Goal: Task Accomplishment & Management: Manage account settings

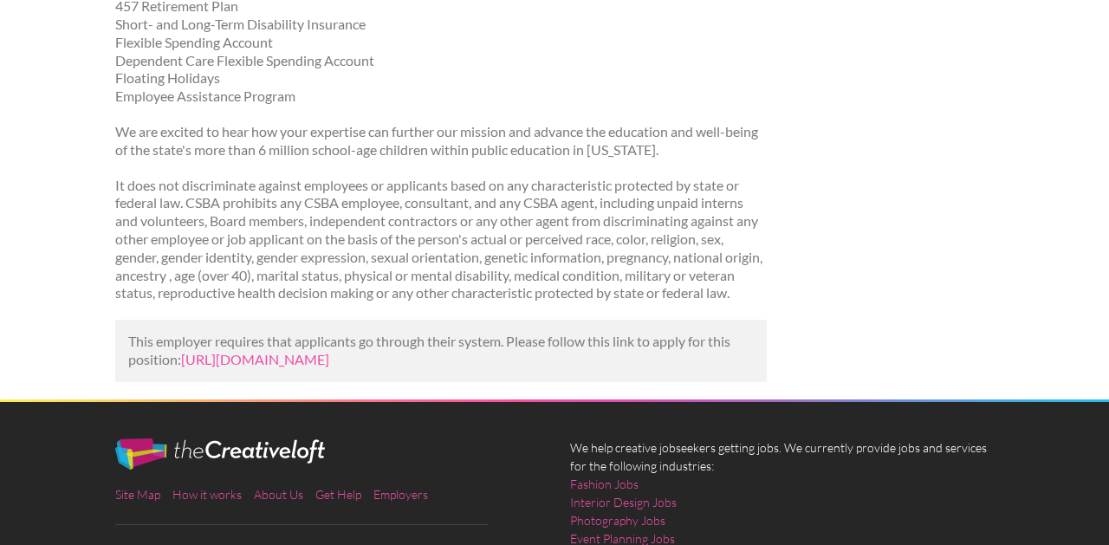
scroll to position [1466, 0]
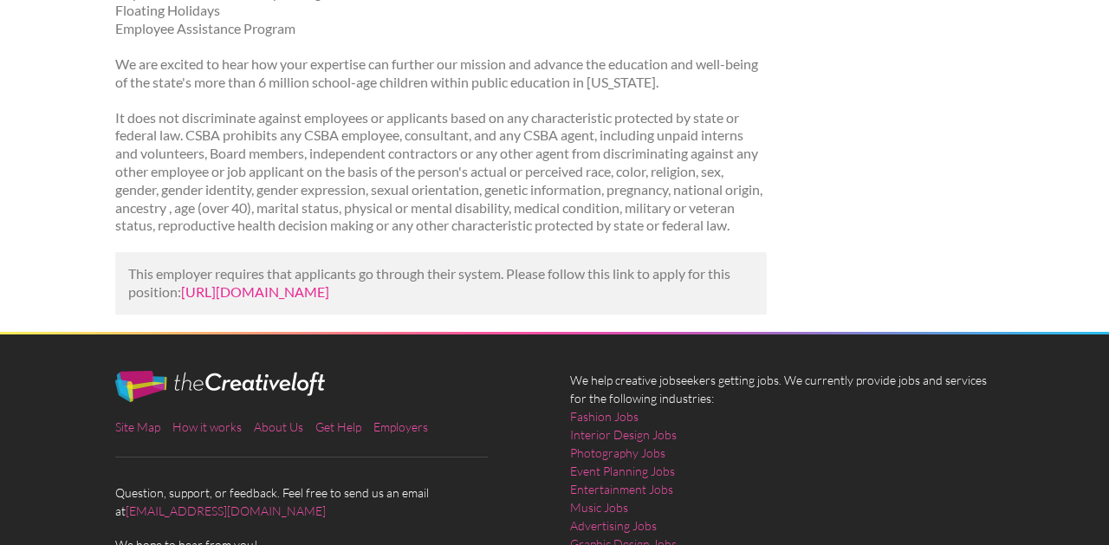
click at [329, 300] on link "https://jooble.org/rjdp/-7312768261279646092?utm_campaign=google_jobs_apply&utm…" at bounding box center [255, 291] width 148 height 16
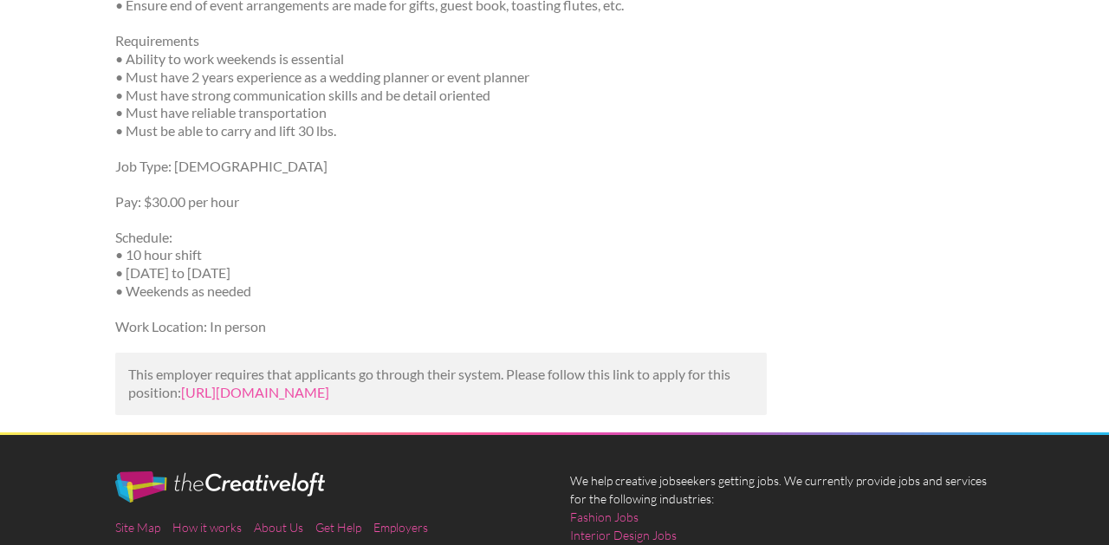
scroll to position [714, 0]
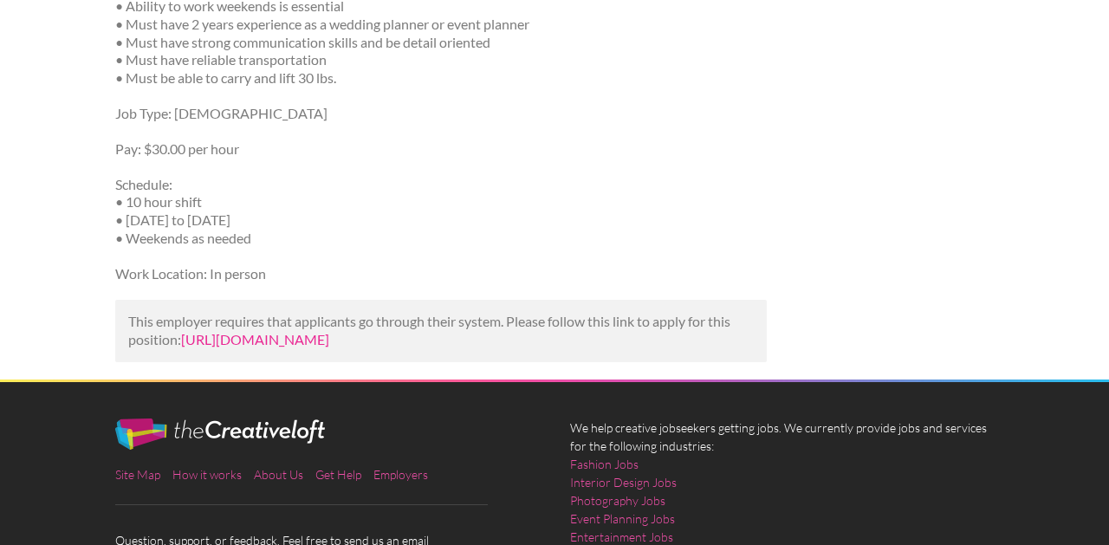
click at [329, 331] on link "https://www.indeed.com/viewjob?jk=8b81399b0d5bf865&utm_campaign=google_jobs_app…" at bounding box center [255, 339] width 148 height 16
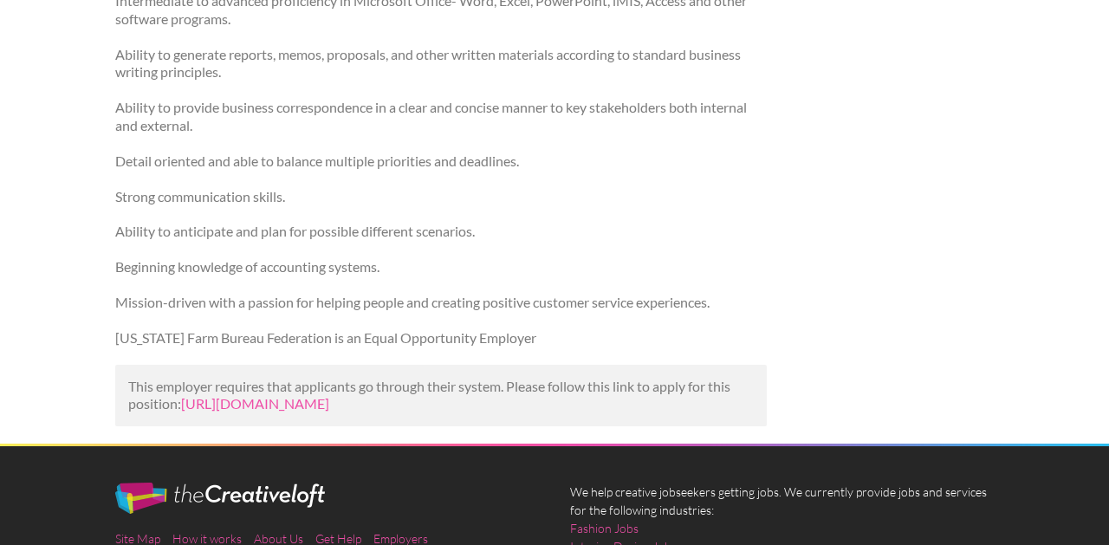
scroll to position [1757, 0]
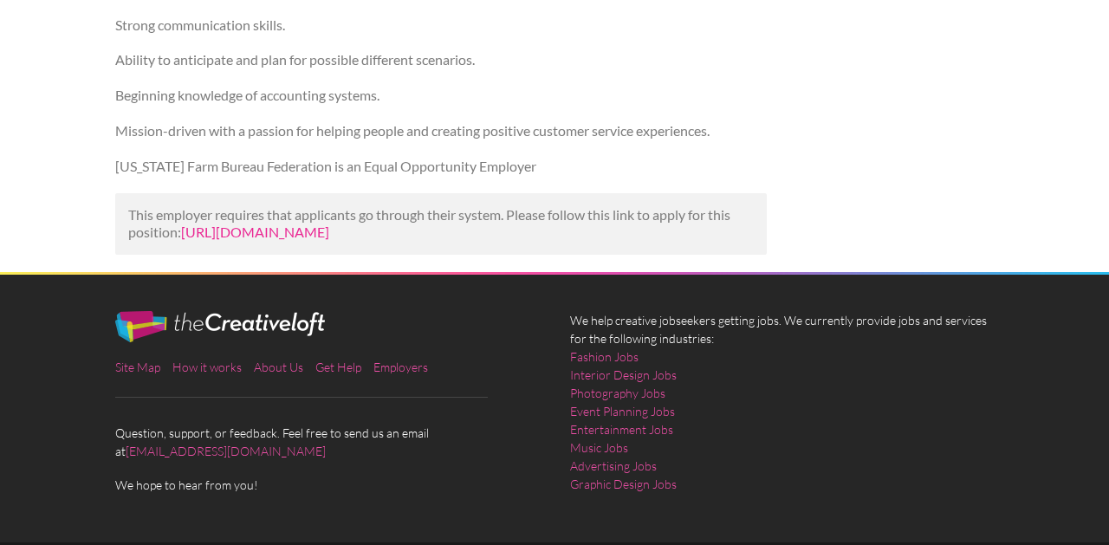
click at [329, 240] on link "https://www.indeed.com/viewjob?jk=37130baceaab8eda&utm_campaign=google_jobs_app…" at bounding box center [255, 232] width 148 height 16
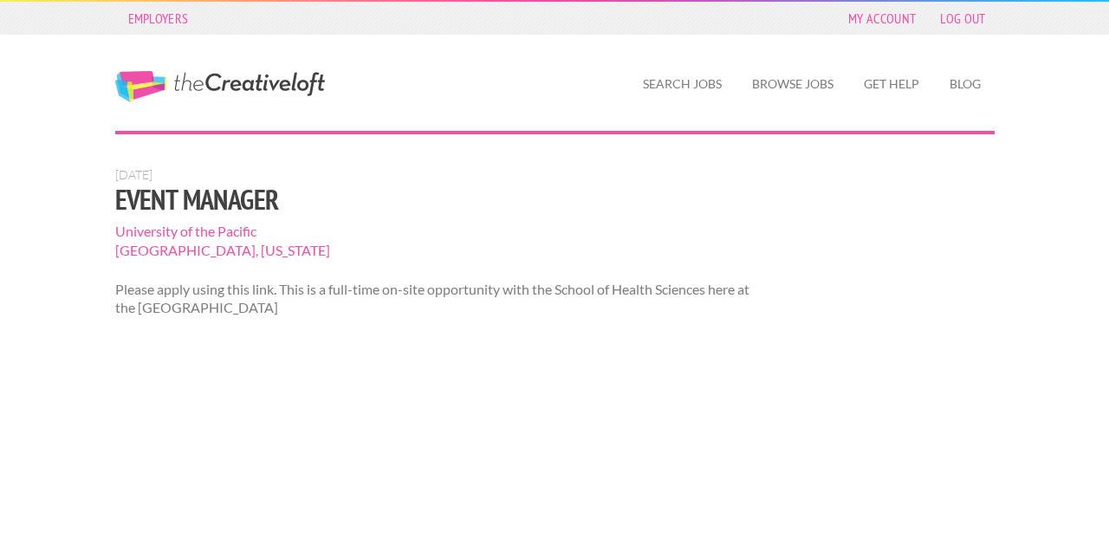
click at [349, 232] on span "University of the Pacific" at bounding box center [441, 231] width 653 height 19
click at [194, 246] on span "[GEOGRAPHIC_DATA], [US_STATE]" at bounding box center [441, 250] width 653 height 19
click at [194, 233] on span "University of the Pacific" at bounding box center [441, 231] width 653 height 19
click at [192, 250] on span "[GEOGRAPHIC_DATA], [US_STATE]" at bounding box center [441, 250] width 653 height 19
click at [189, 305] on p "Please apply using this link. This is a full-time on-site opportunity with the …" at bounding box center [441, 299] width 653 height 36
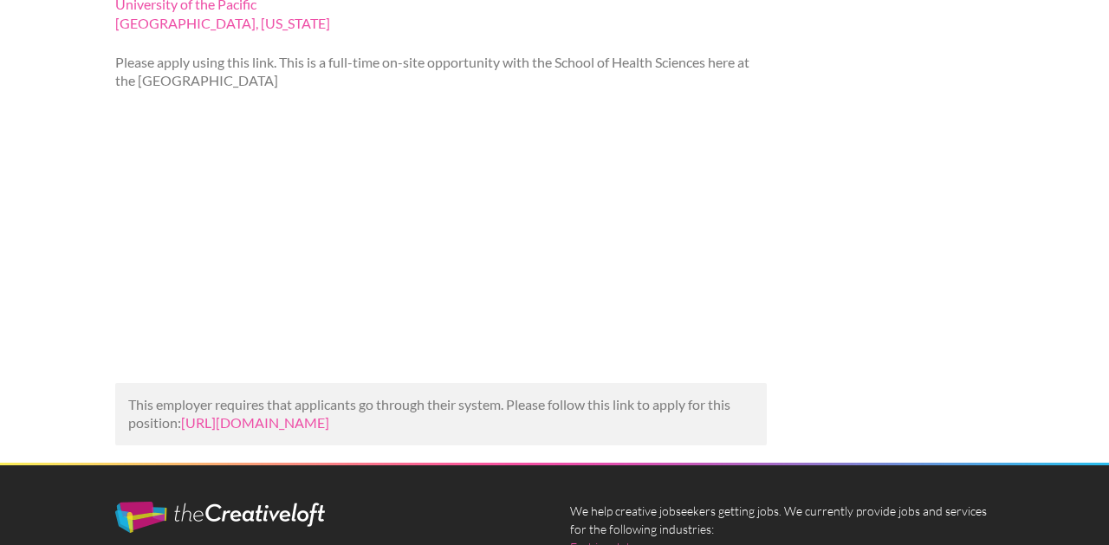
scroll to position [228, 0]
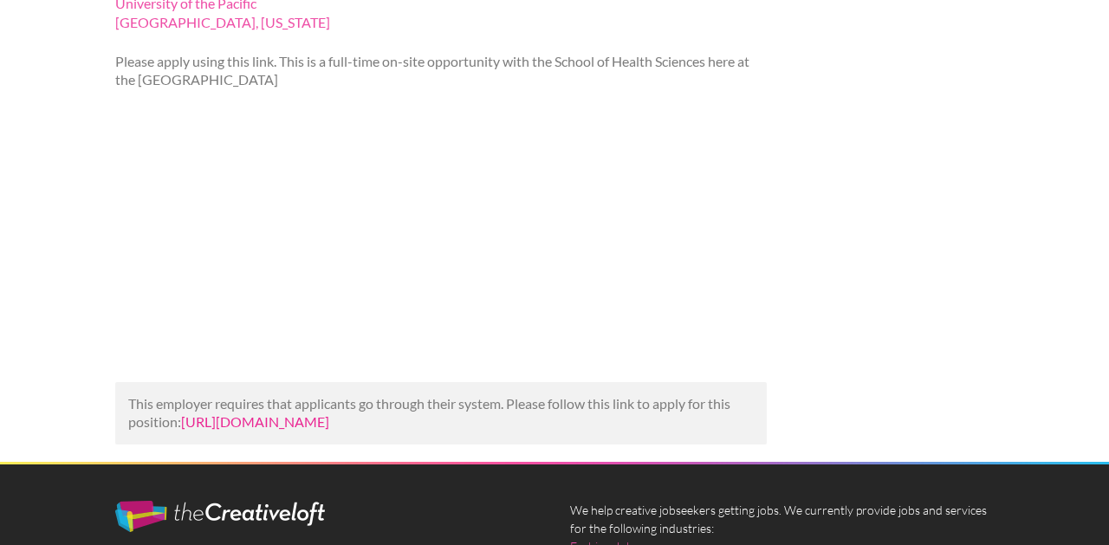
click at [224, 424] on link "https://www.linkedin.com/jobs/view/event-manager-at-university-of-the-pacific-4…" at bounding box center [255, 421] width 148 height 16
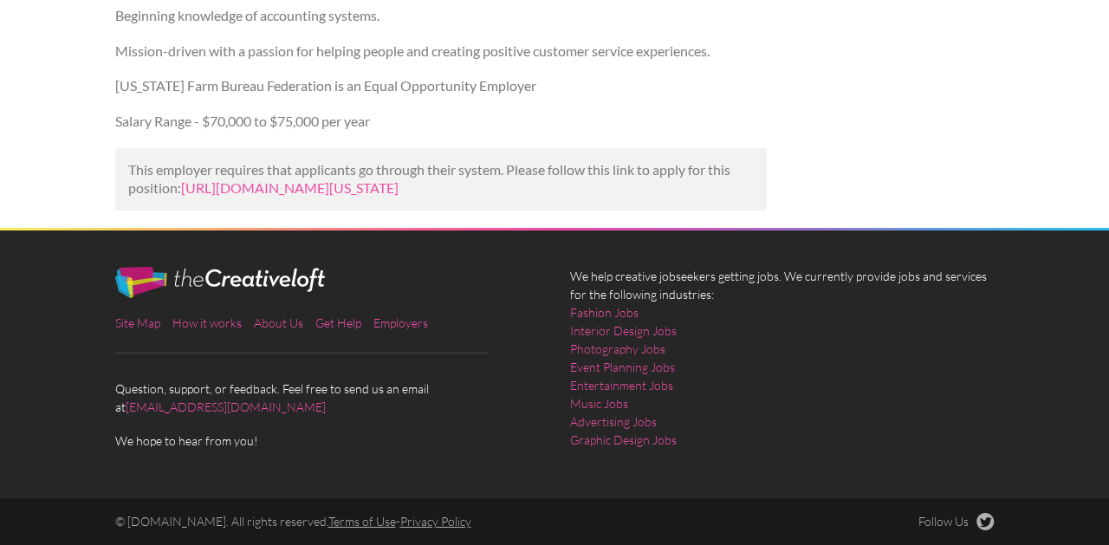
scroll to position [1784, 0]
click at [331, 179] on link "[URL][DOMAIN_NAME][US_STATE]" at bounding box center [290, 187] width 218 height 16
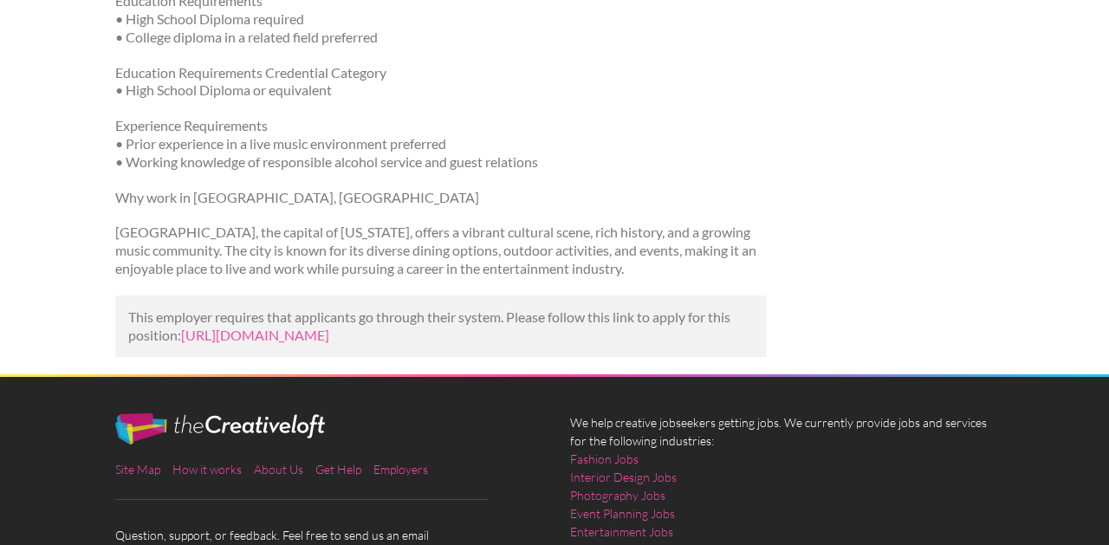
scroll to position [1337, 0]
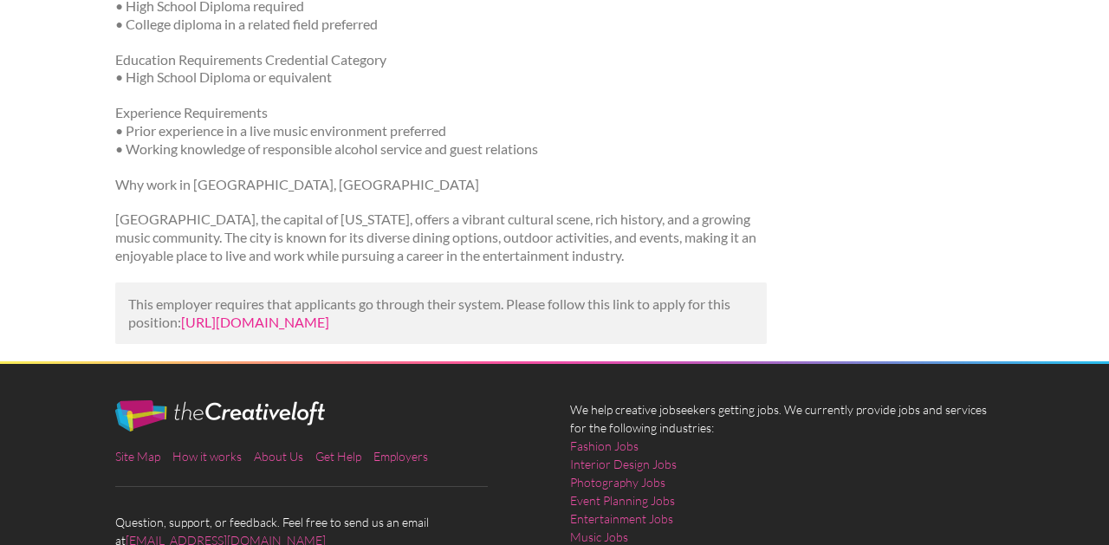
click at [329, 330] on link "https://www.get.it/job/event-operations-coordinator-in-sacramento-ca-at-live-na…" at bounding box center [255, 322] width 148 height 16
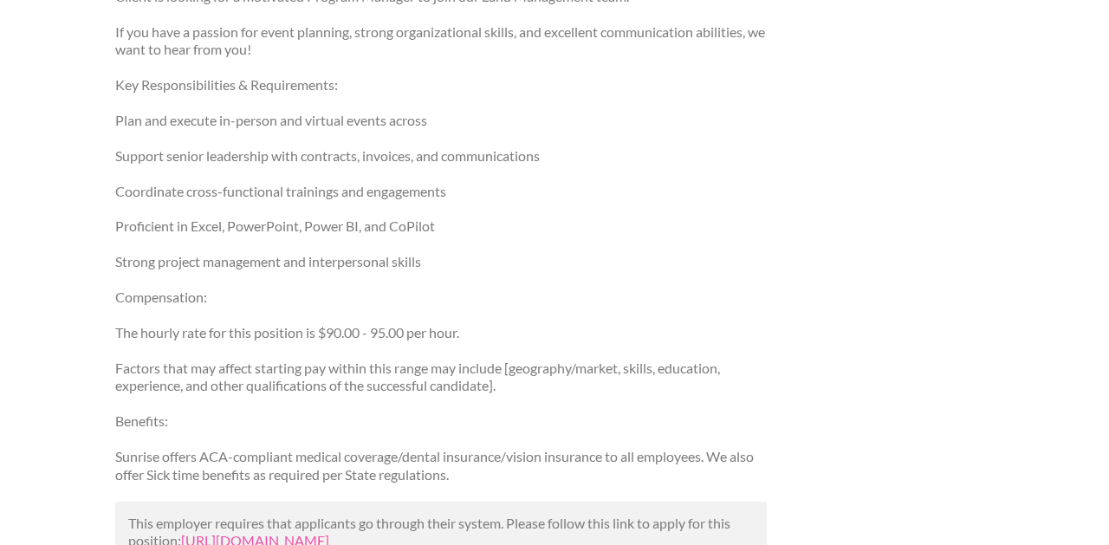
scroll to position [752, 0]
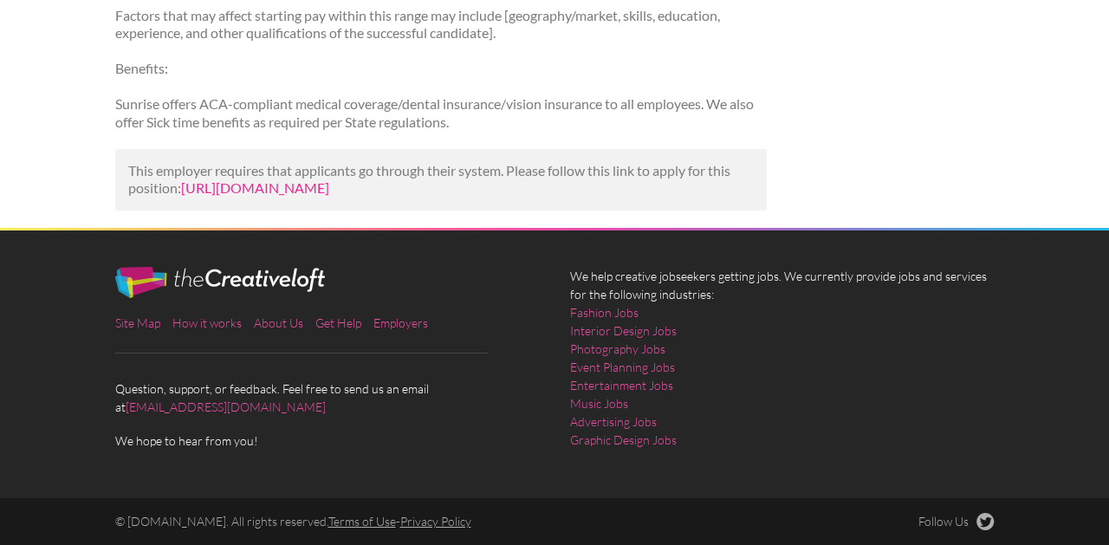
click at [317, 179] on link "https://www.linkedin.com/jobs/view/event-management-specialist-at-sunrise-syste…" at bounding box center [255, 187] width 148 height 16
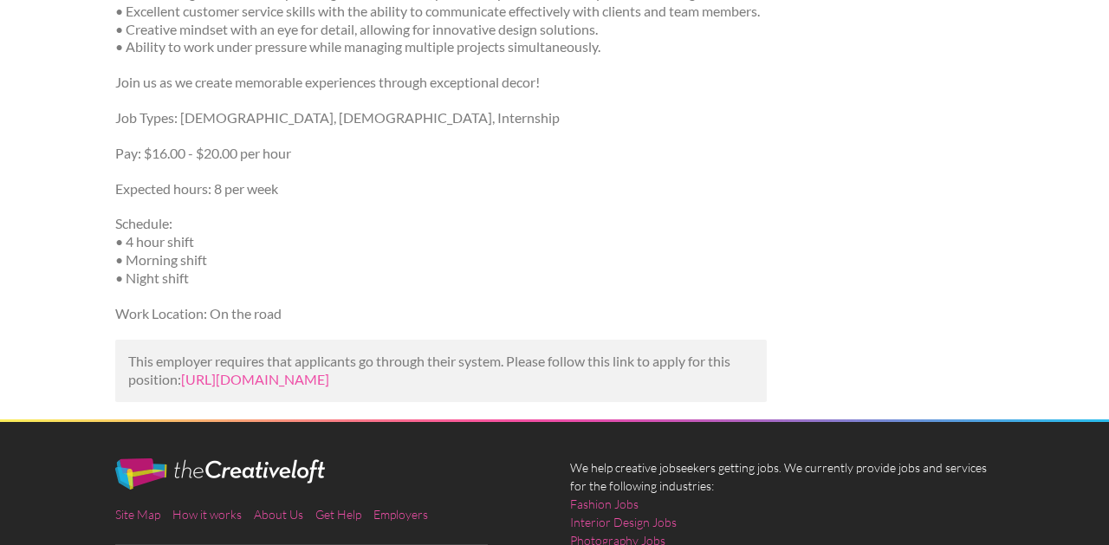
scroll to position [681, 0]
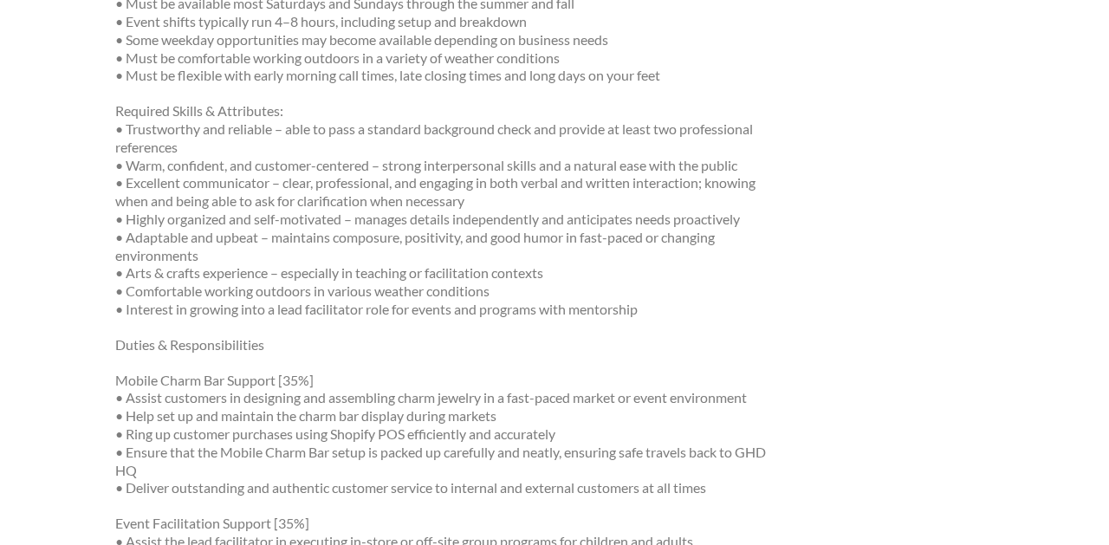
scroll to position [491, 0]
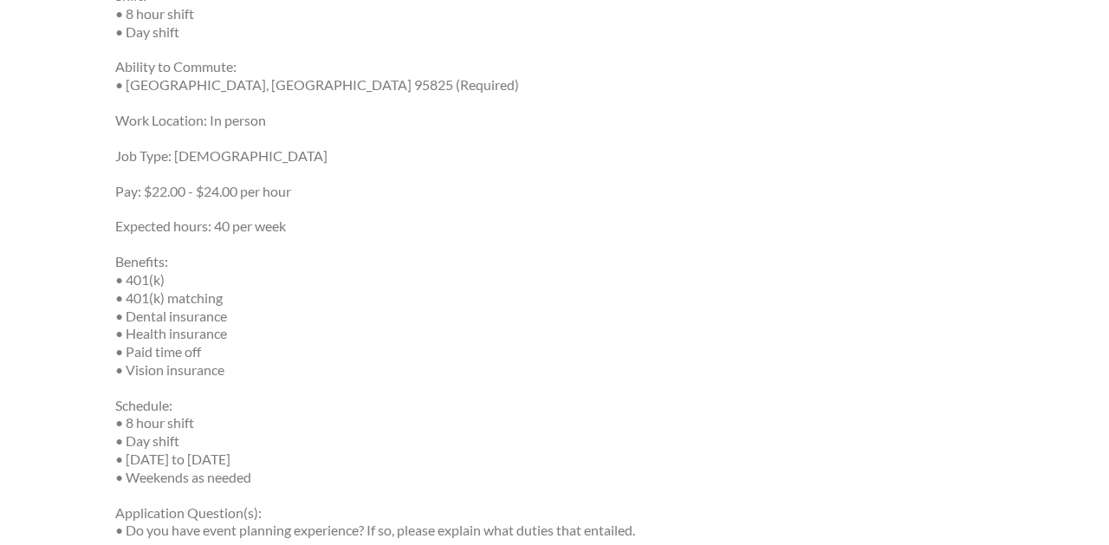
scroll to position [1993, 0]
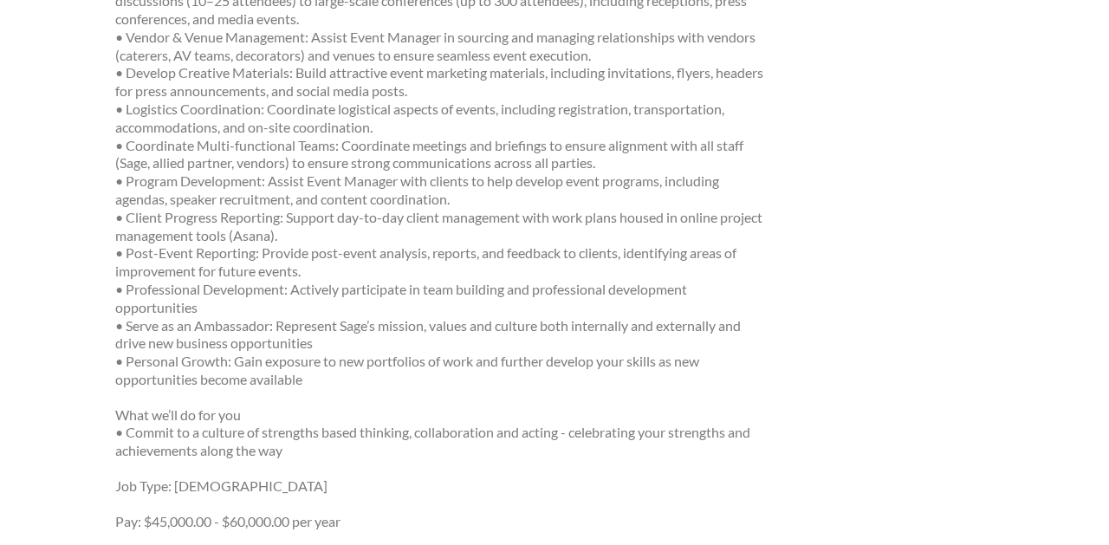
scroll to position [594, 0]
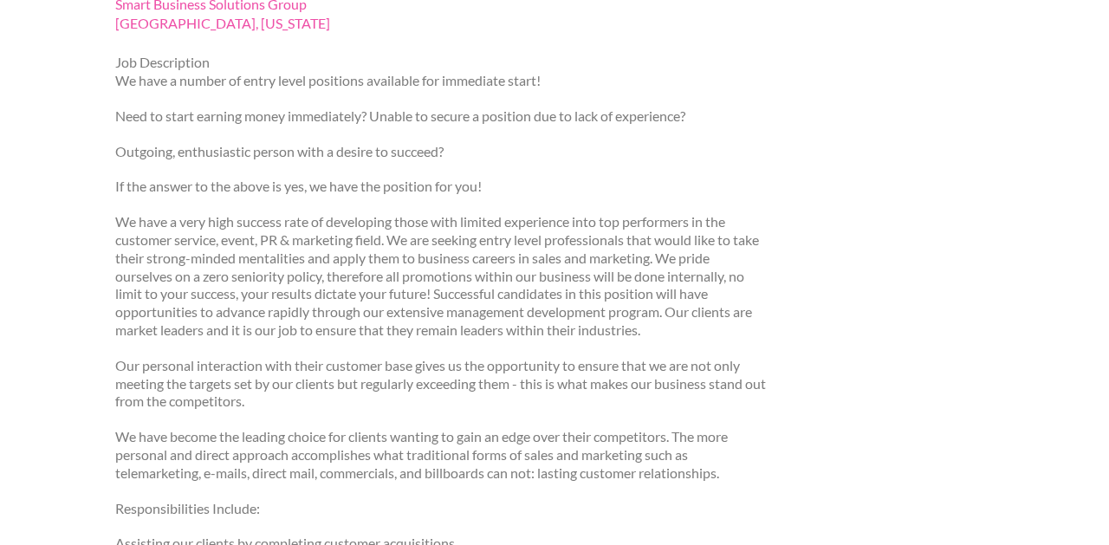
scroll to position [260, 0]
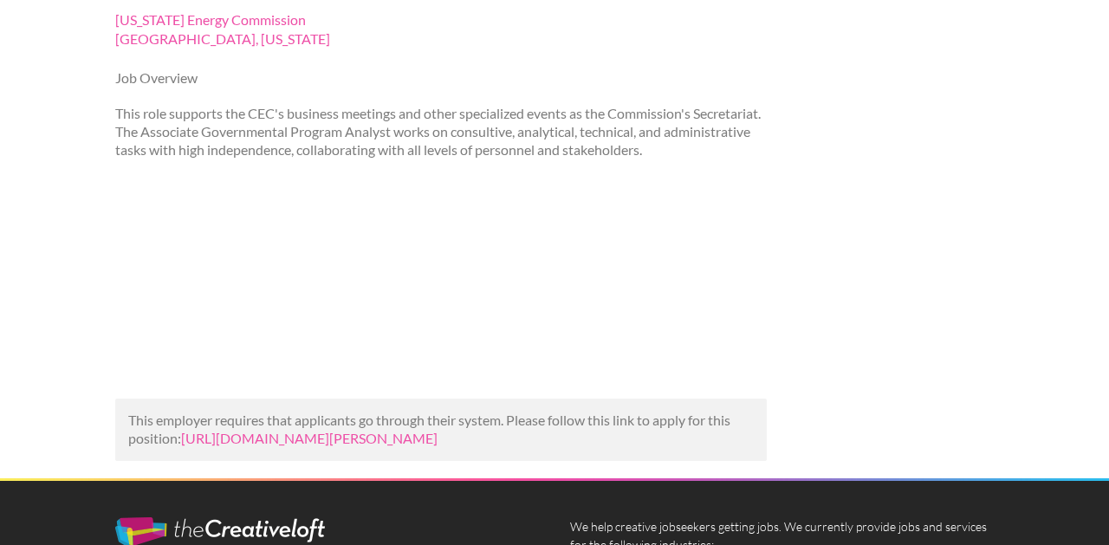
scroll to position [216, 0]
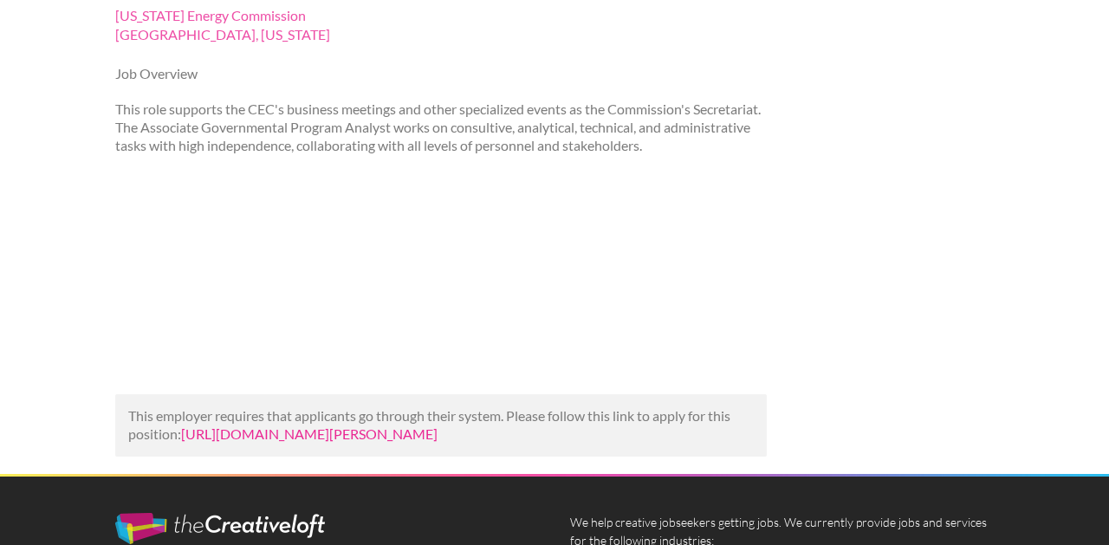
click at [357, 442] on link "https://us.bebee.com/job/60d61309ded624f3a85086bd1136512c?utm_campaign=google_j…" at bounding box center [309, 434] width 257 height 16
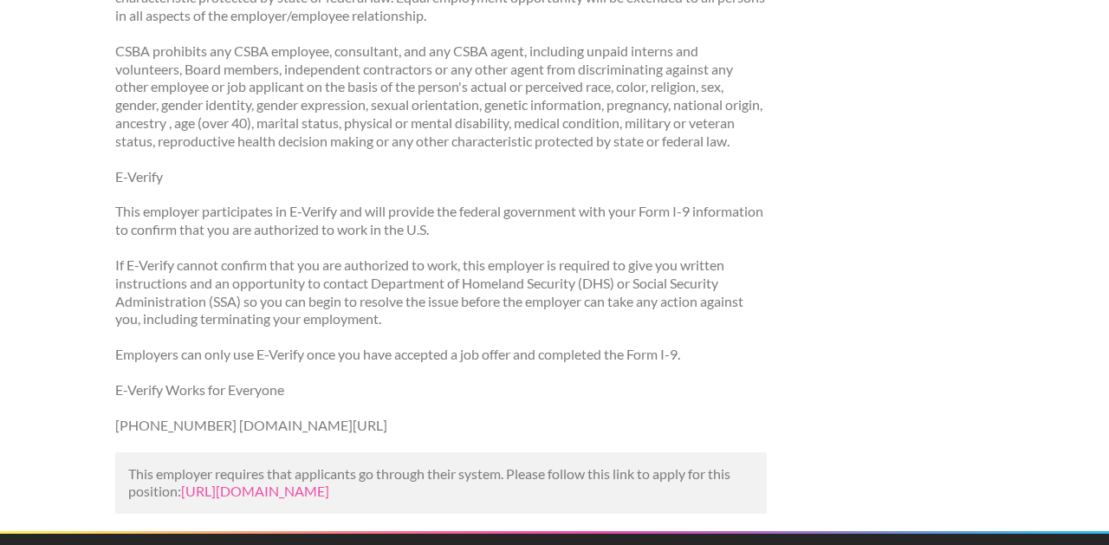
scroll to position [2381, 0]
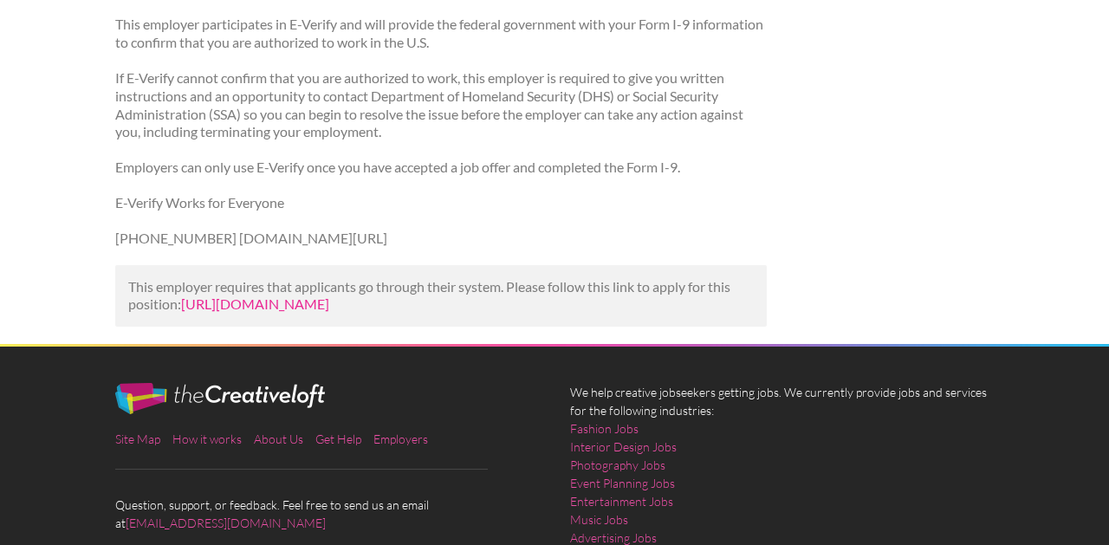
click at [329, 312] on link "https://www.indeed.com/viewjob?jk=21e82f508655f252&utm_campaign=google_jobs_app…" at bounding box center [255, 304] width 148 height 16
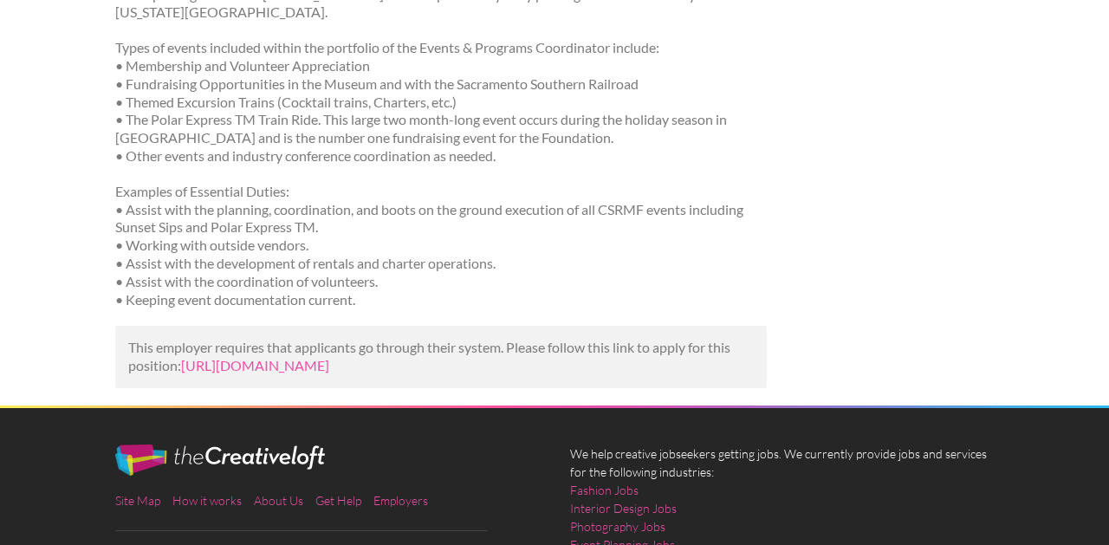
scroll to position [469, 0]
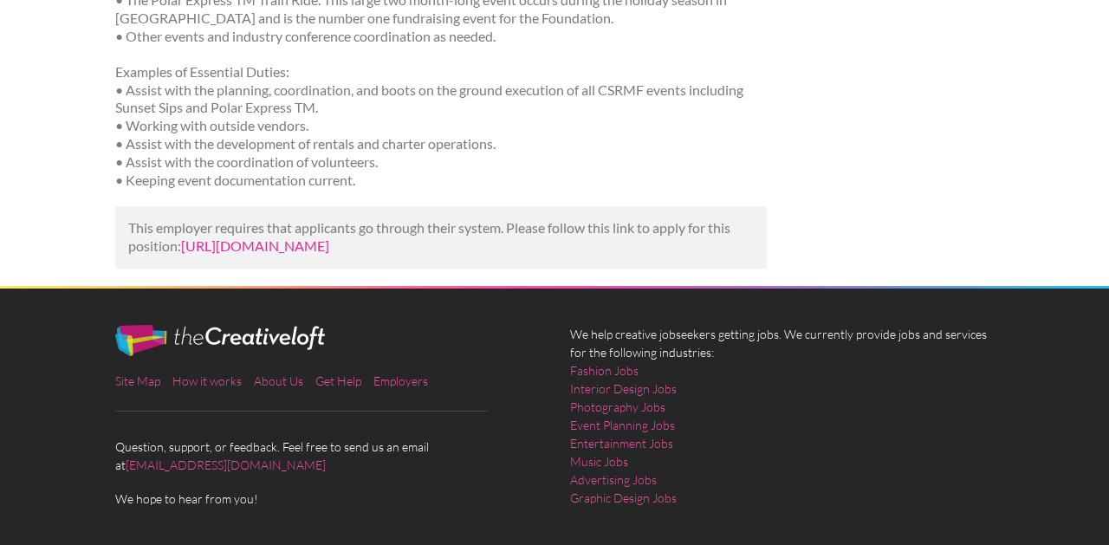
click at [329, 254] on link "https://career.calsae.org/job/print/77544012/?utm_campaign=google_jobs_apply&ut…" at bounding box center [255, 245] width 148 height 16
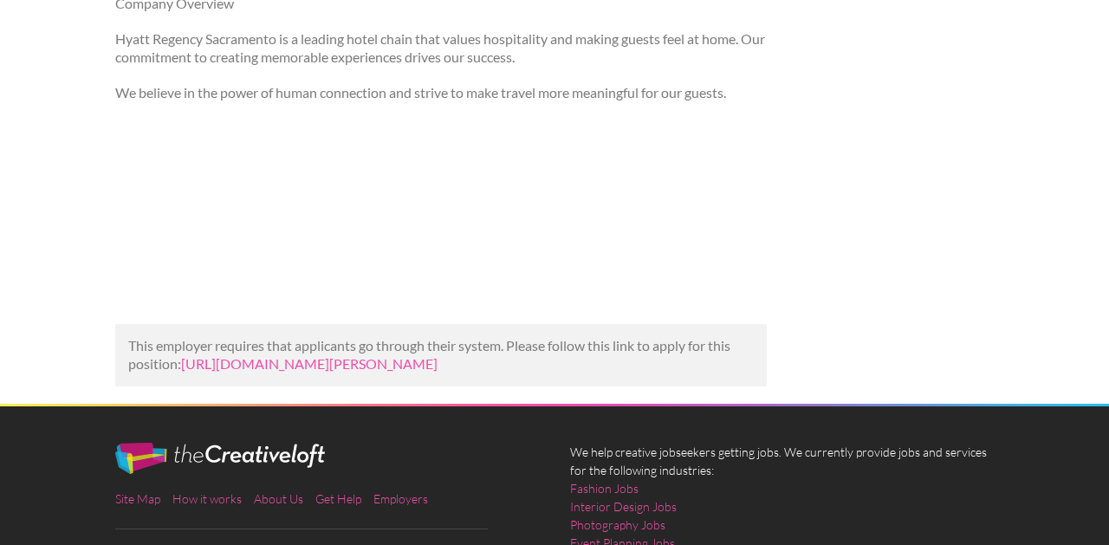
scroll to position [335, 0]
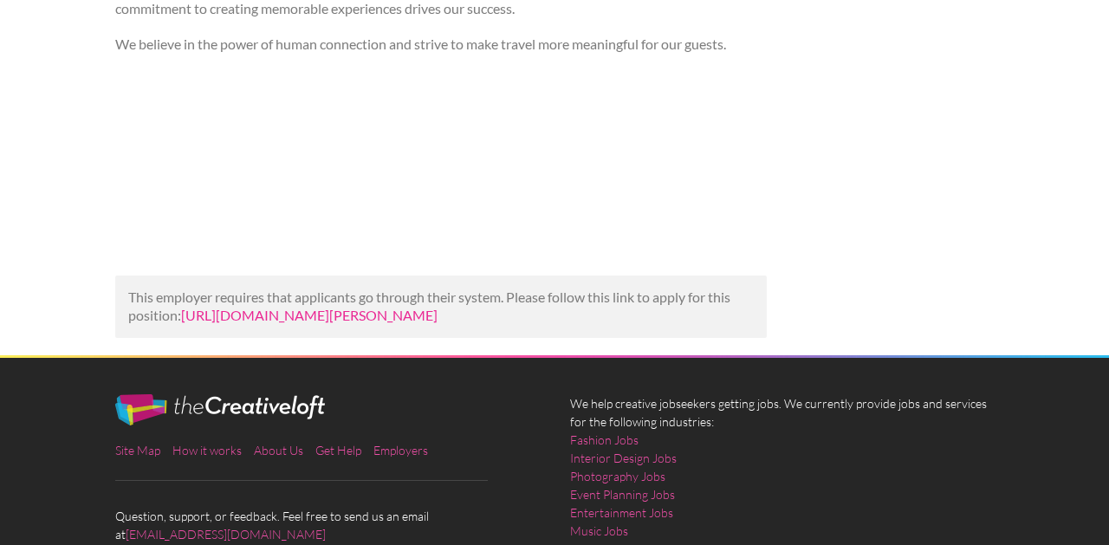
click at [290, 323] on link "[URL][DOMAIN_NAME][PERSON_NAME]" at bounding box center [309, 315] width 257 height 16
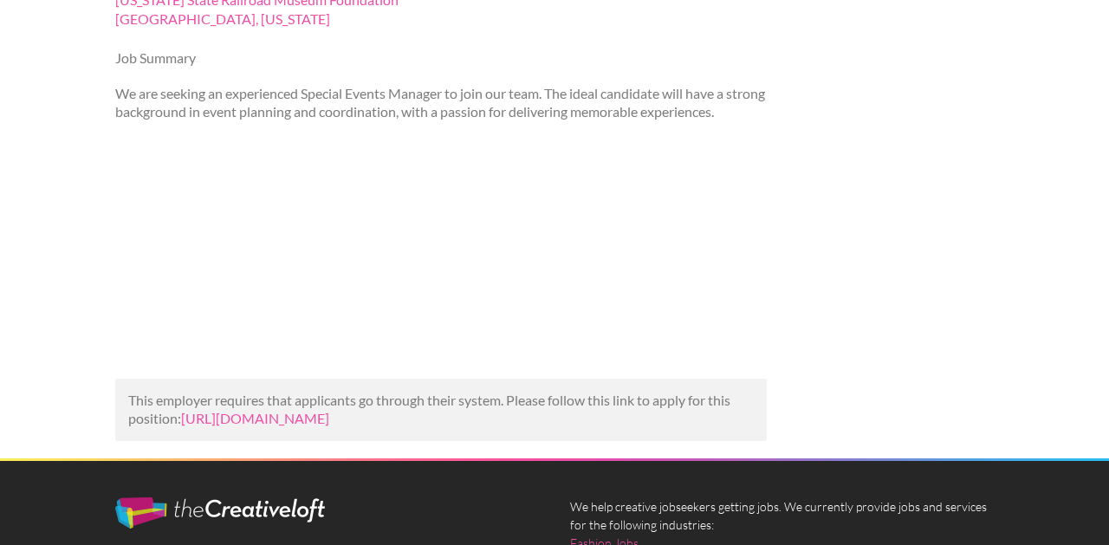
scroll to position [367, 0]
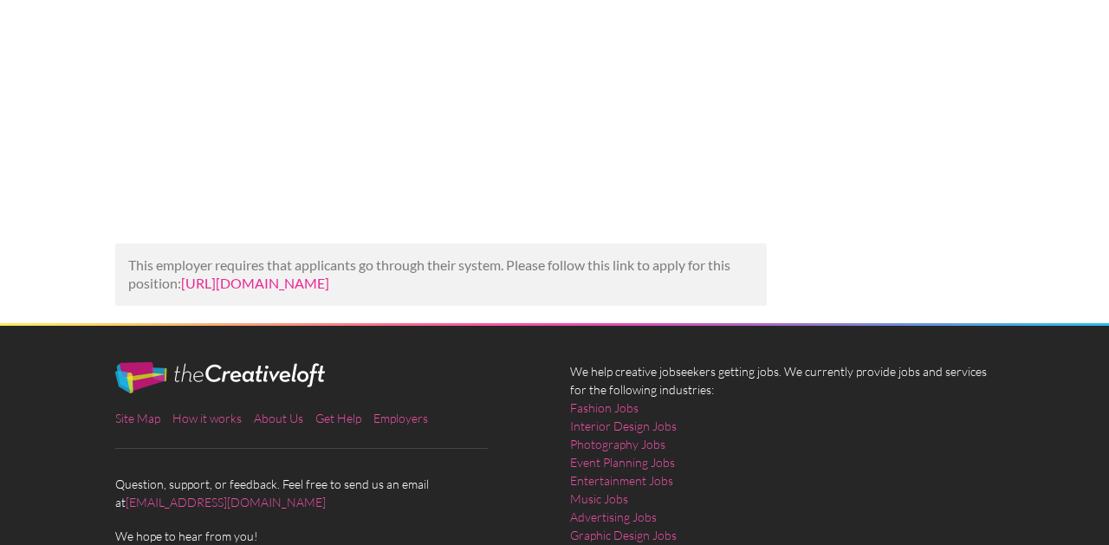
click at [329, 291] on link "https://us.trabajo.org/job-3035-a84be7311503799b33748397fefa4126?utm_campaign=g…" at bounding box center [255, 283] width 148 height 16
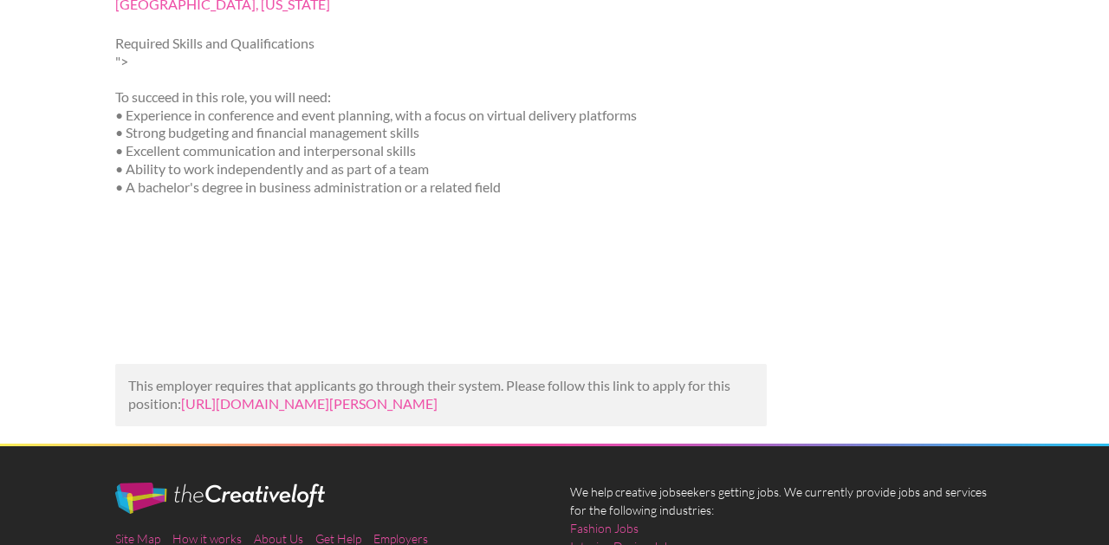
scroll to position [250, 0]
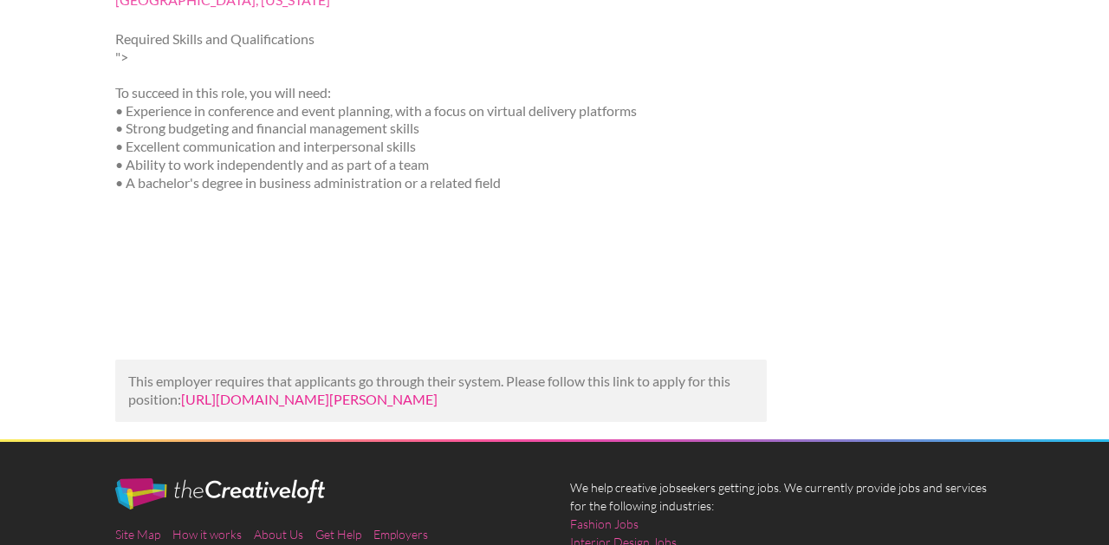
click at [438, 404] on link "https://us.bebee.com/job/81a7e9b0598407d513836a22c528edff?utm_campaign=google_j…" at bounding box center [309, 399] width 257 height 16
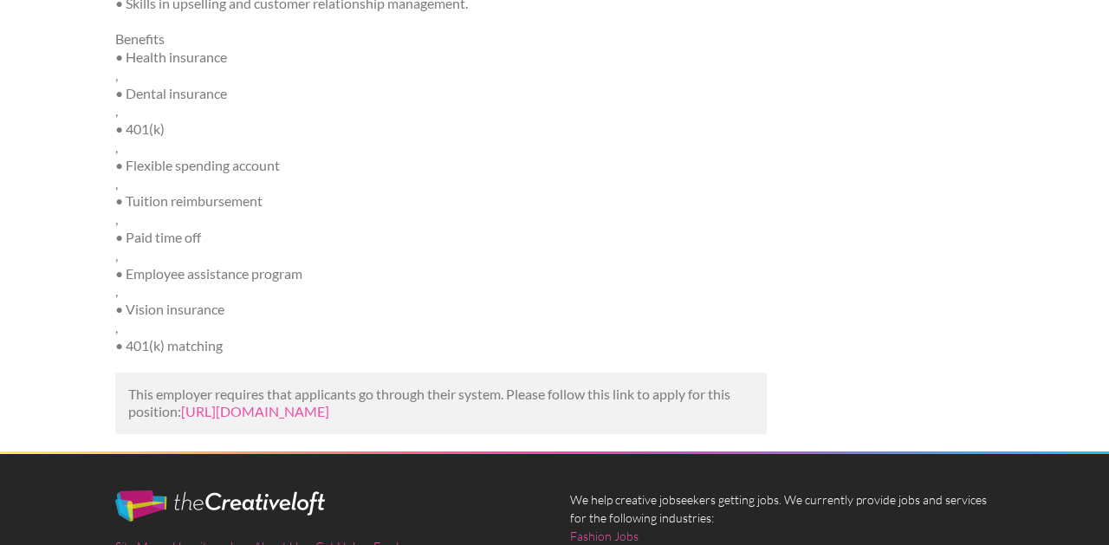
scroll to position [1536, 0]
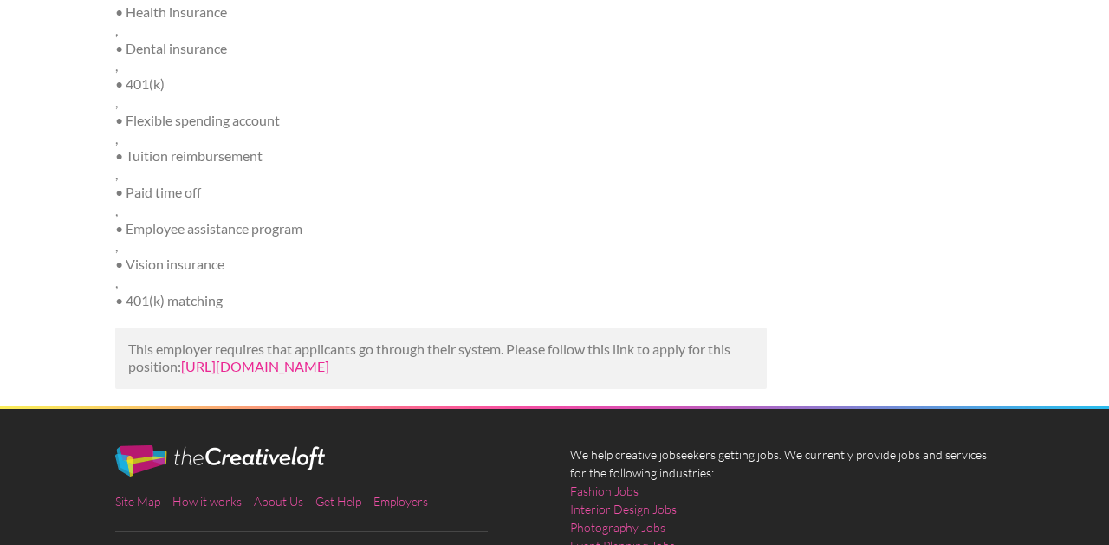
click at [329, 369] on link "https://www.tealhq.com/job/promotions-special-events-coordinator_008e2d29-a754-…" at bounding box center [255, 366] width 148 height 16
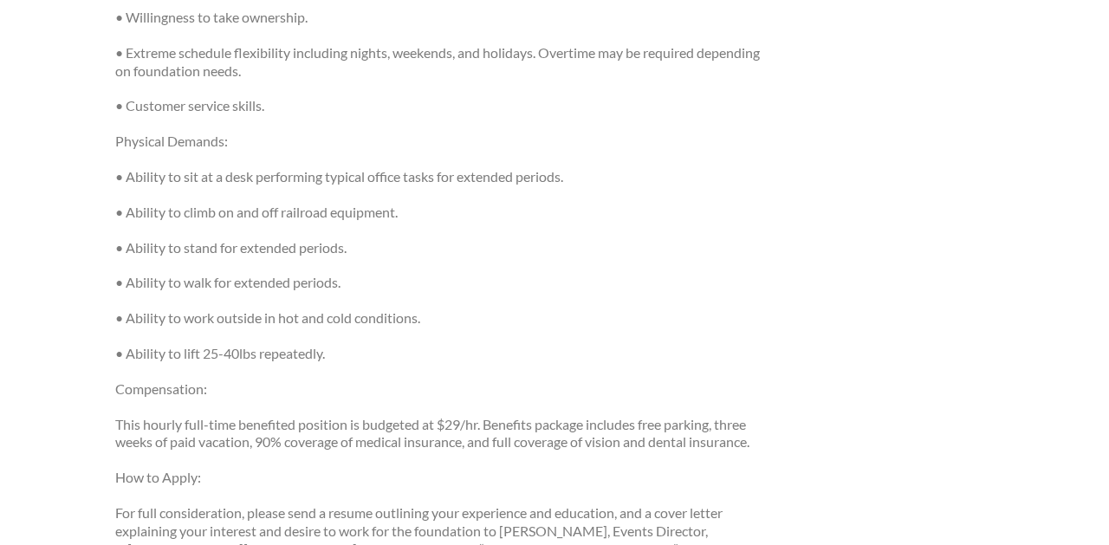
scroll to position [1657, 0]
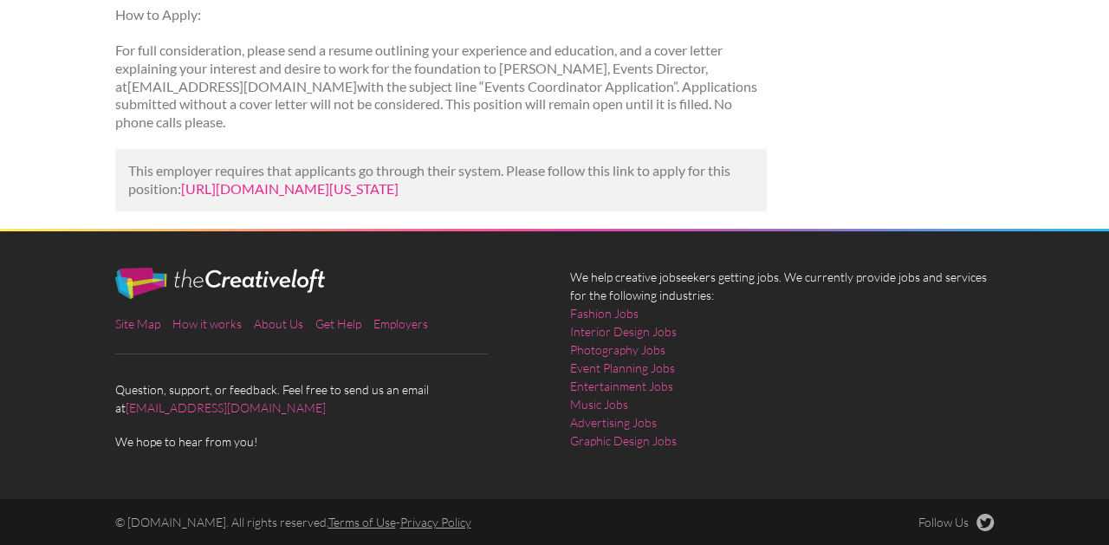
click at [399, 180] on link "[URL][DOMAIN_NAME][US_STATE]" at bounding box center [290, 188] width 218 height 16
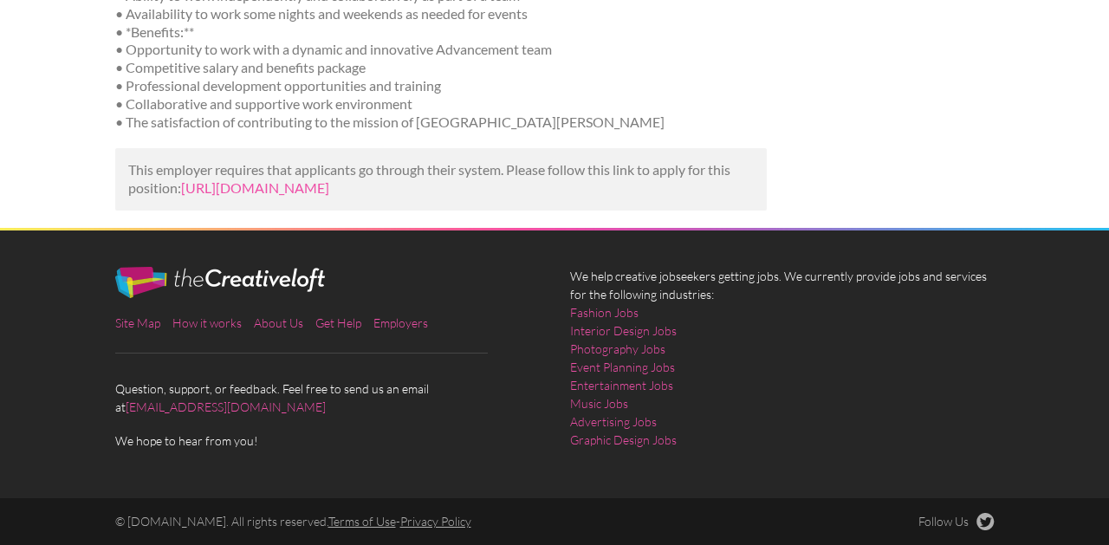
scroll to position [708, 0]
click at [329, 183] on link "https://www.zippia.com/job-listing/sacramento-ca/events-associate/4da9e87080d15…" at bounding box center [255, 187] width 148 height 16
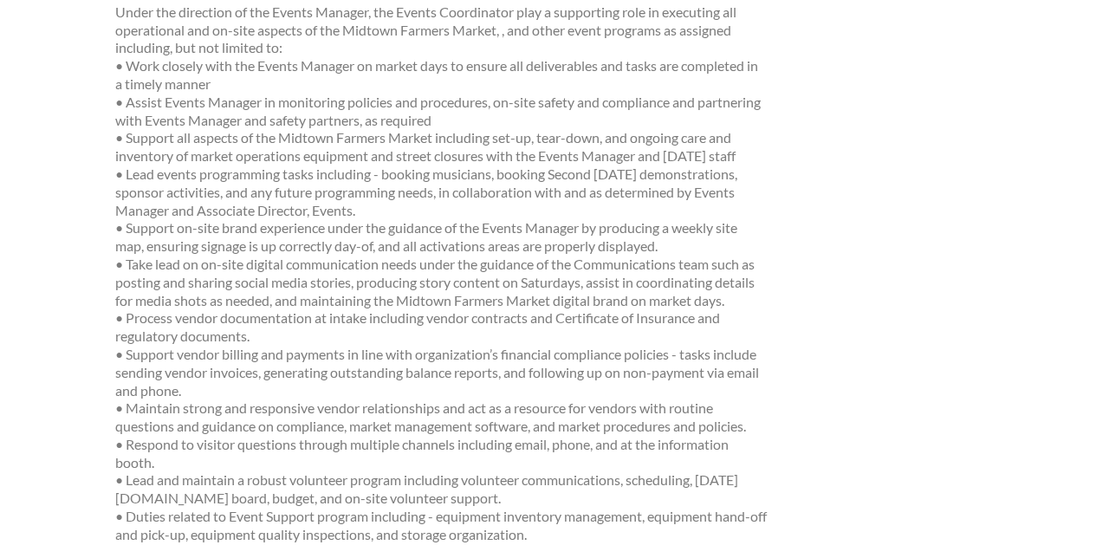
scroll to position [1897, 0]
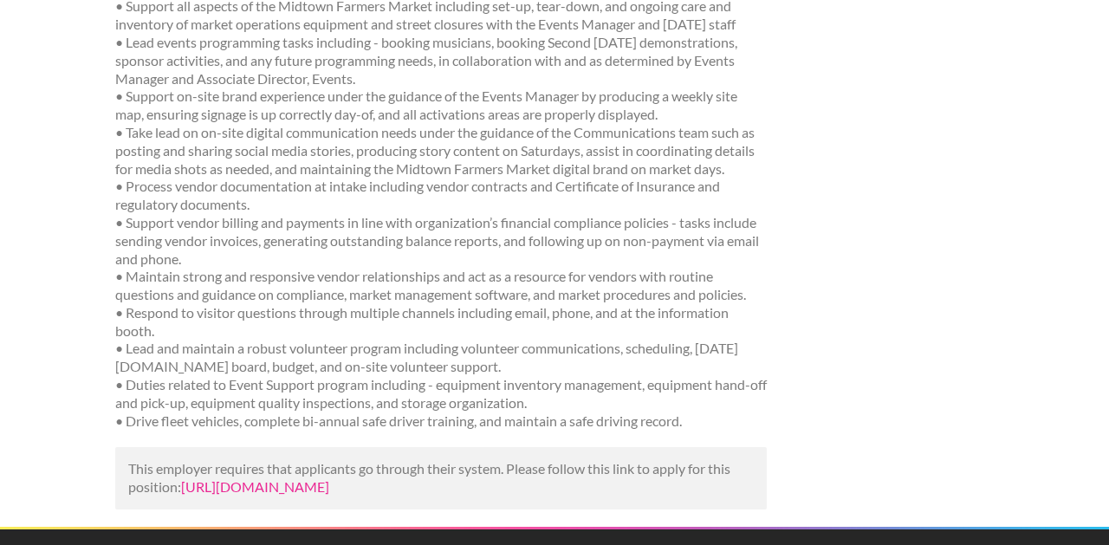
click at [289, 478] on link "https://www.linkedin.com/jobs/view/events-coordinator-at-midtown-association-41…" at bounding box center [255, 486] width 148 height 16
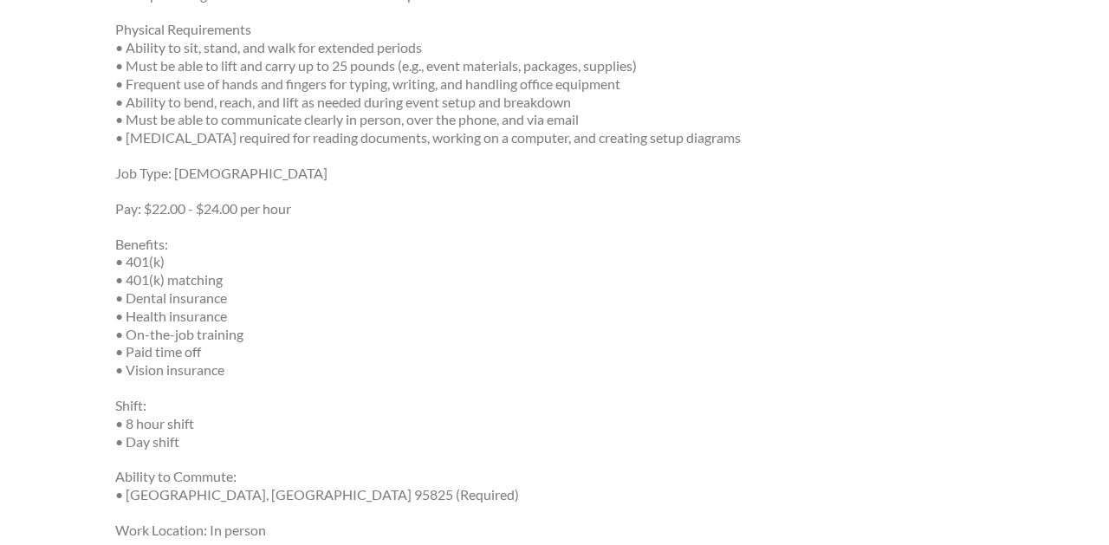
scroll to position [1754, 0]
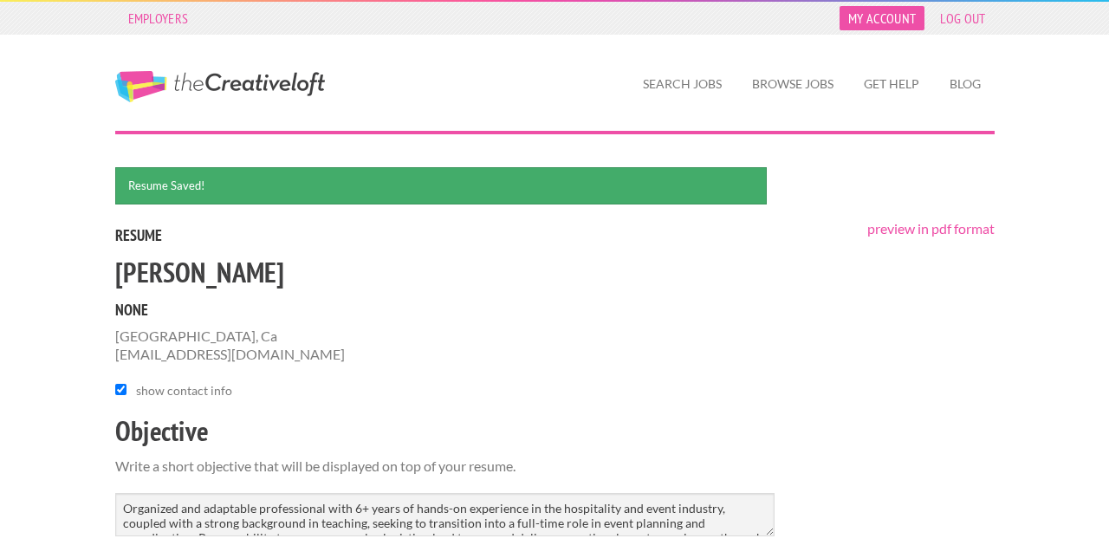
click at [890, 18] on link "My Account" at bounding box center [882, 18] width 85 height 24
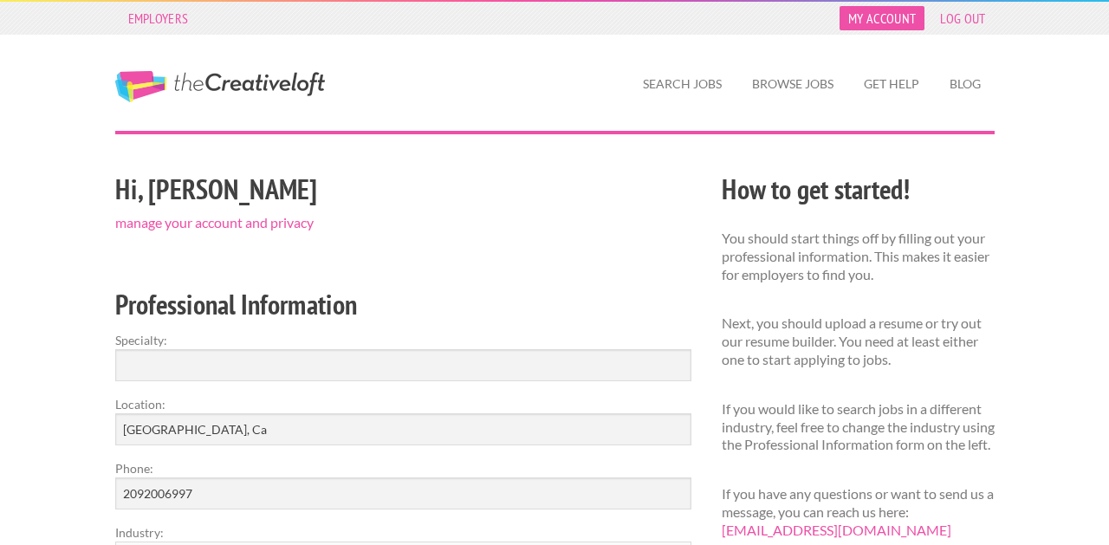
click at [903, 23] on link "My Account" at bounding box center [882, 18] width 85 height 24
click at [302, 225] on link "manage your account and privacy" at bounding box center [214, 222] width 198 height 16
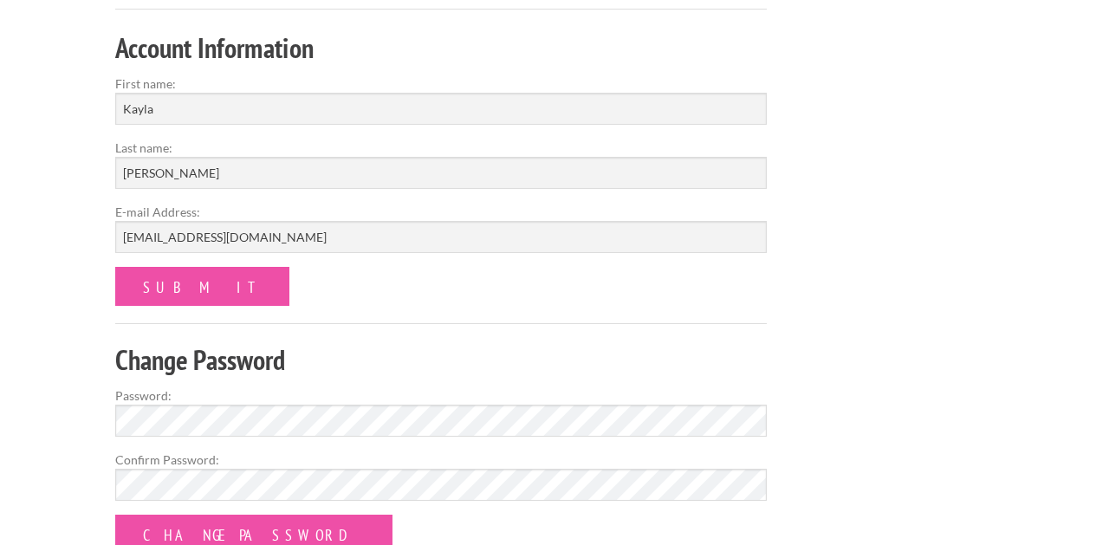
scroll to position [80, 0]
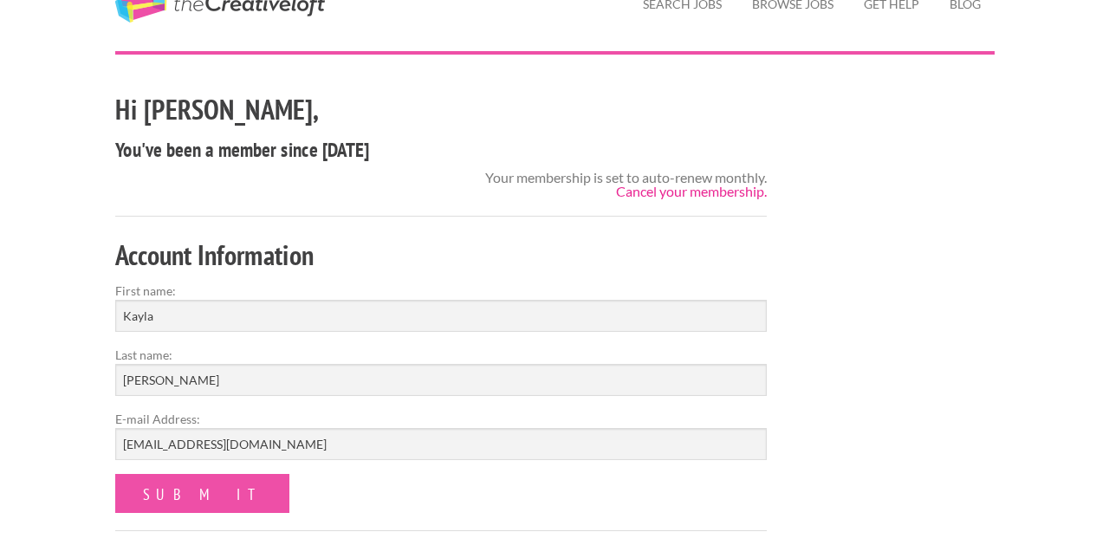
click at [624, 188] on link "Cancel your membership." at bounding box center [691, 191] width 151 height 16
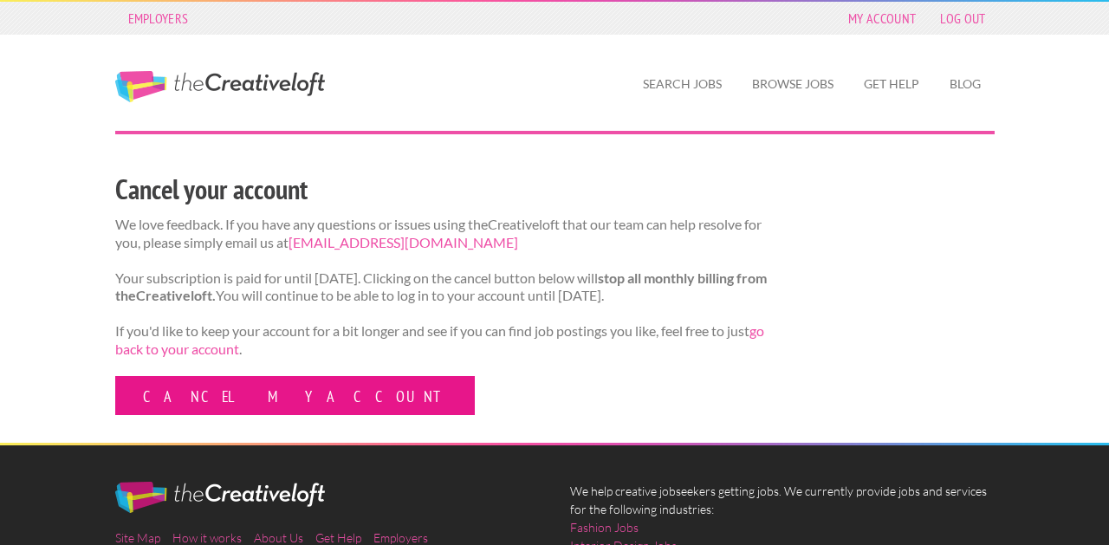
click at [226, 413] on link "Cancel my account" at bounding box center [295, 395] width 360 height 39
